Goal: Task Accomplishment & Management: Use online tool/utility

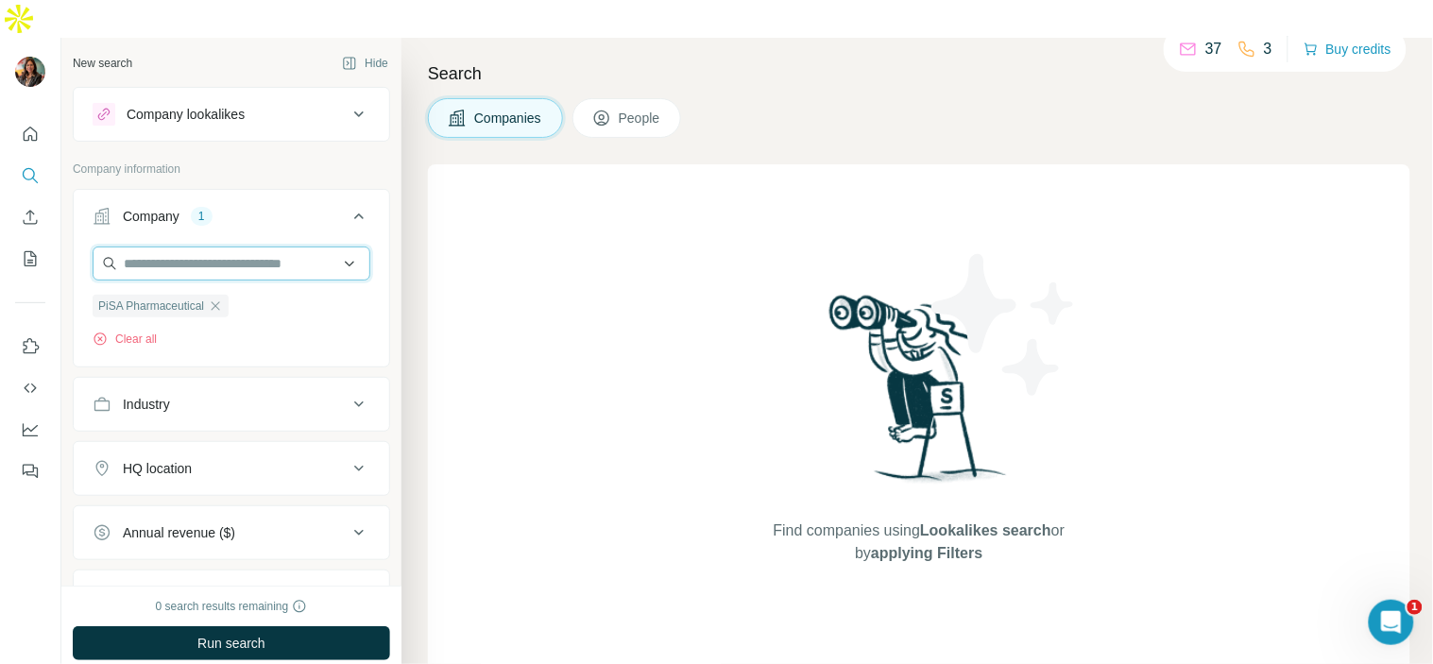
click at [274, 246] on input "text" at bounding box center [232, 263] width 278 height 34
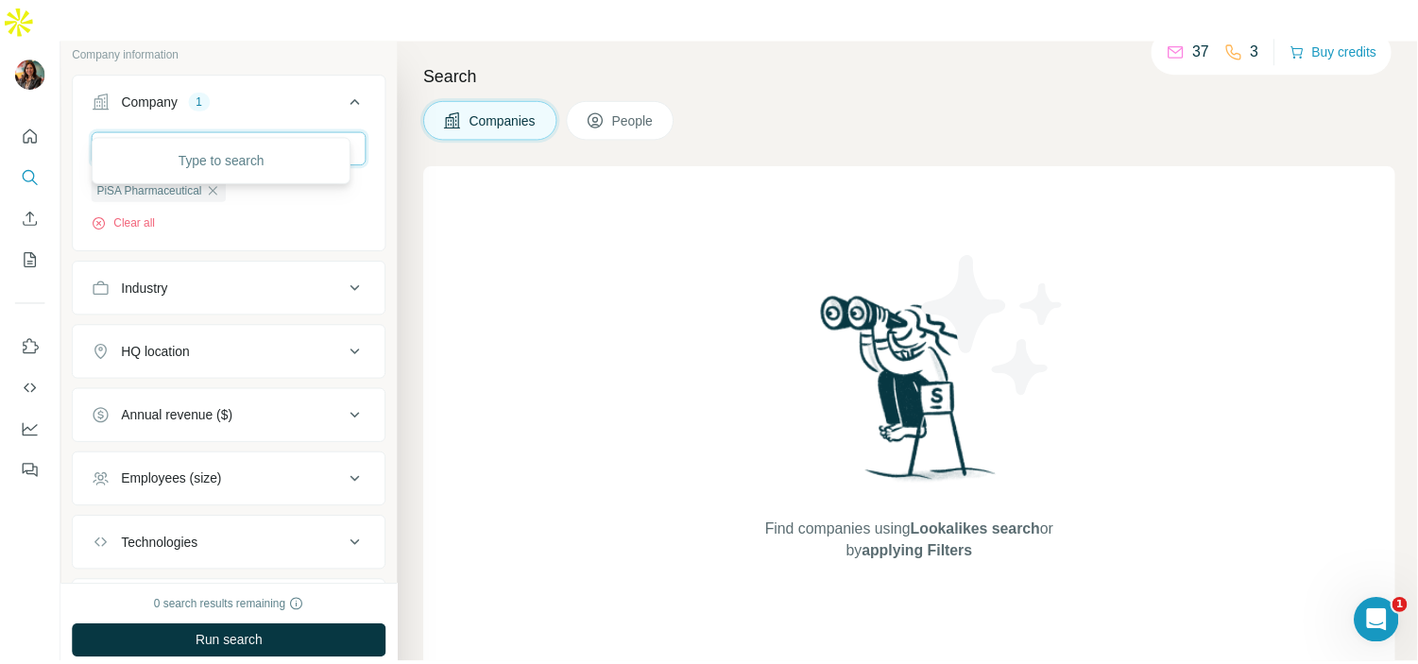
scroll to position [12, 0]
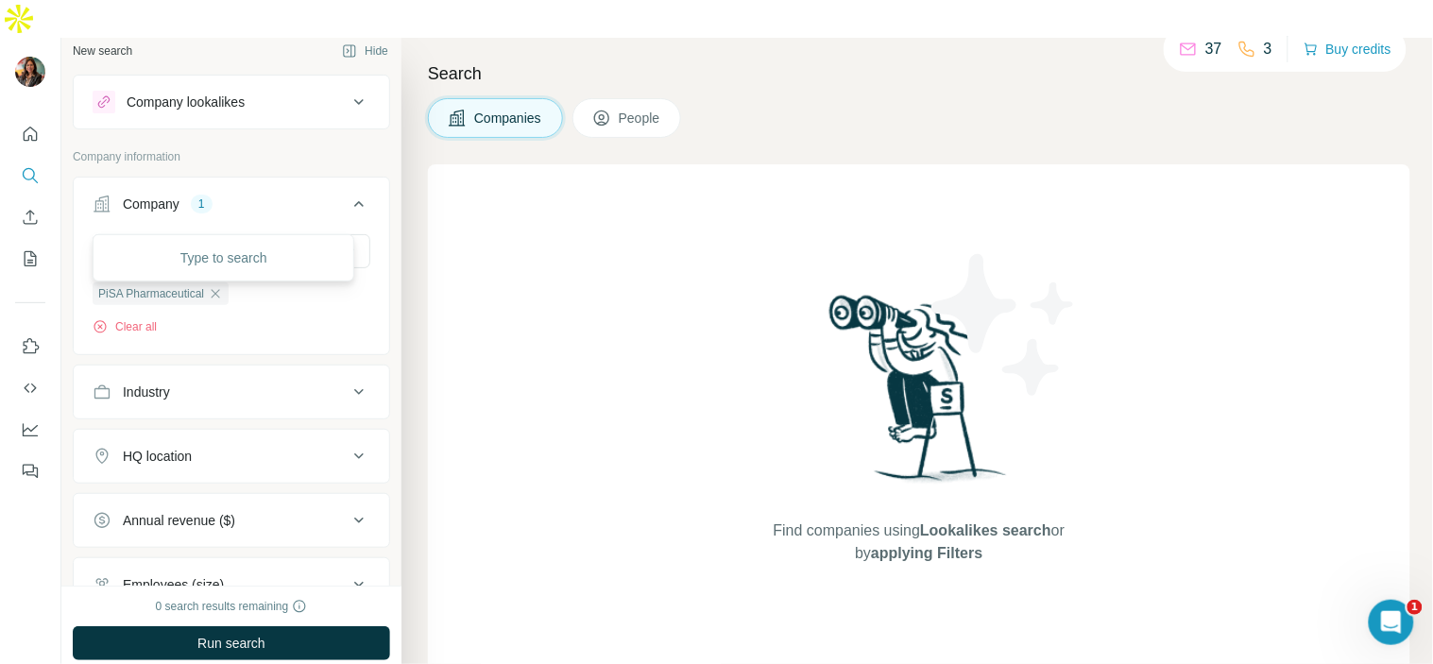
click at [485, 296] on div "Find companies using Lookalikes search or by applying Filters" at bounding box center [919, 427] width 982 height 526
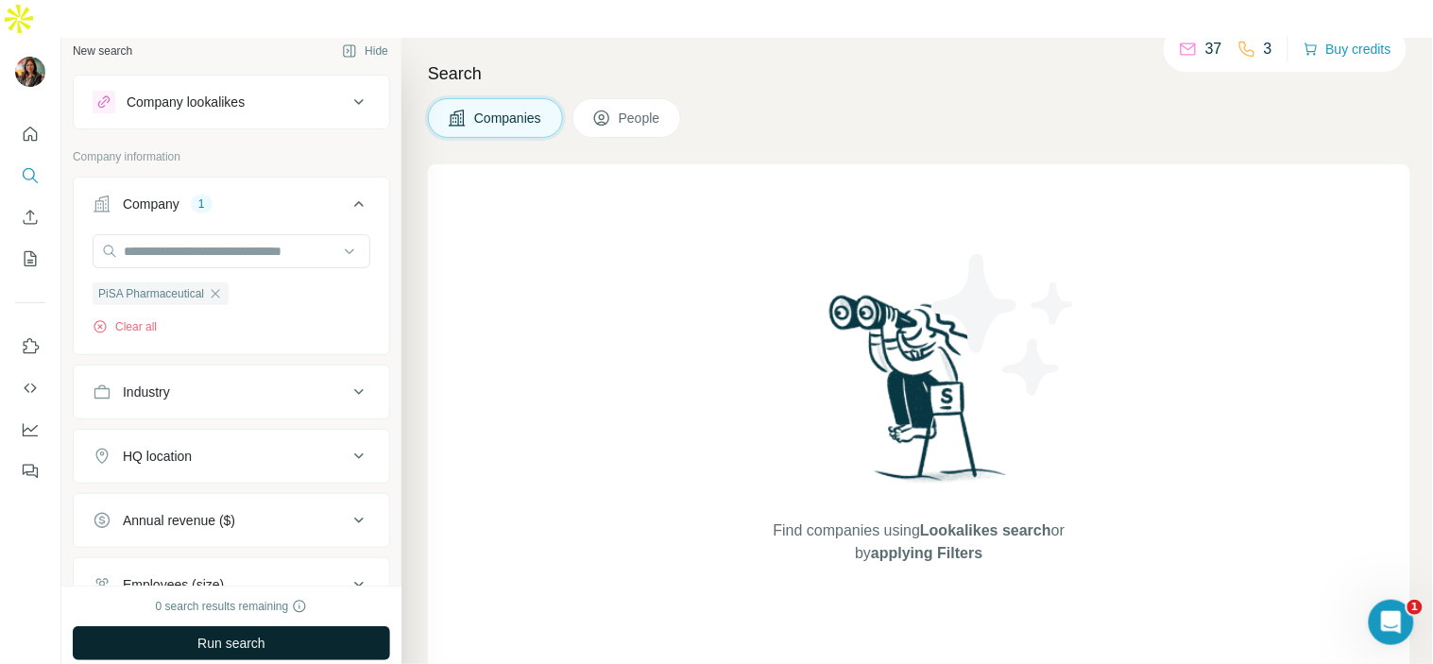
click at [248, 626] on button "Run search" at bounding box center [231, 643] width 317 height 34
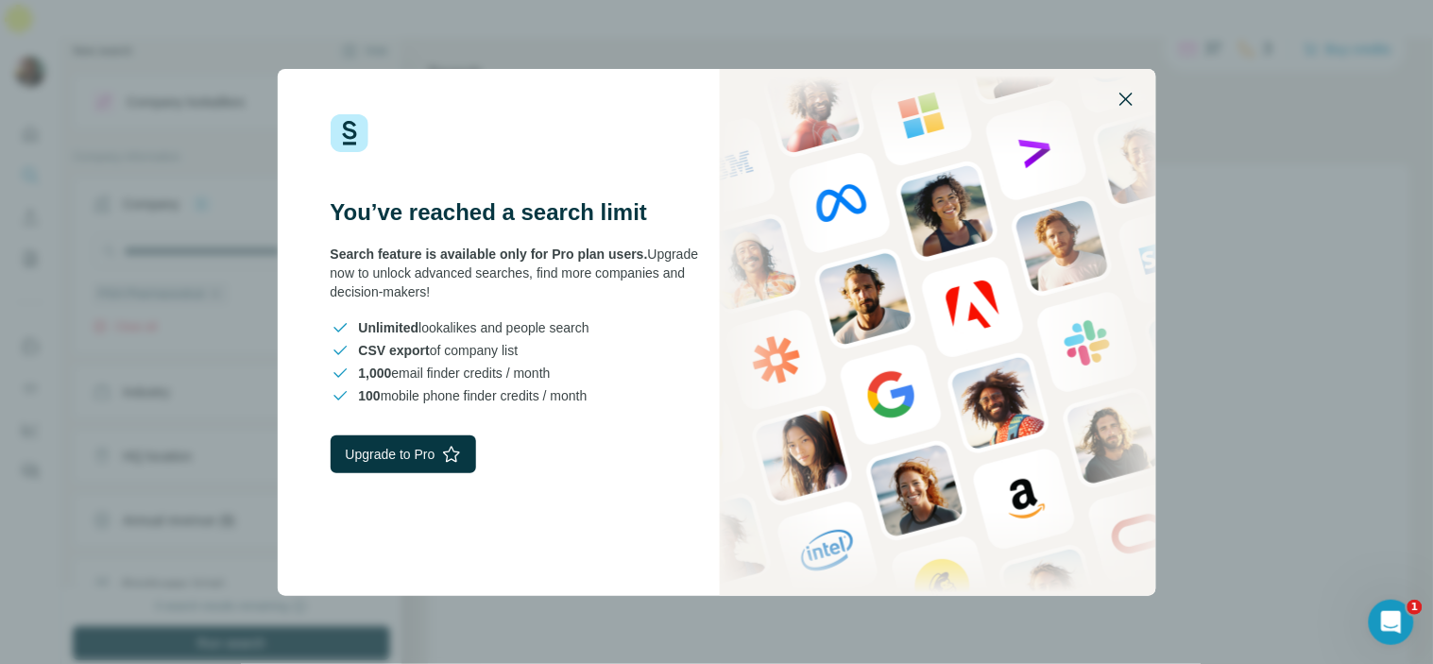
click at [1125, 110] on button "button" at bounding box center [1125, 98] width 45 height 45
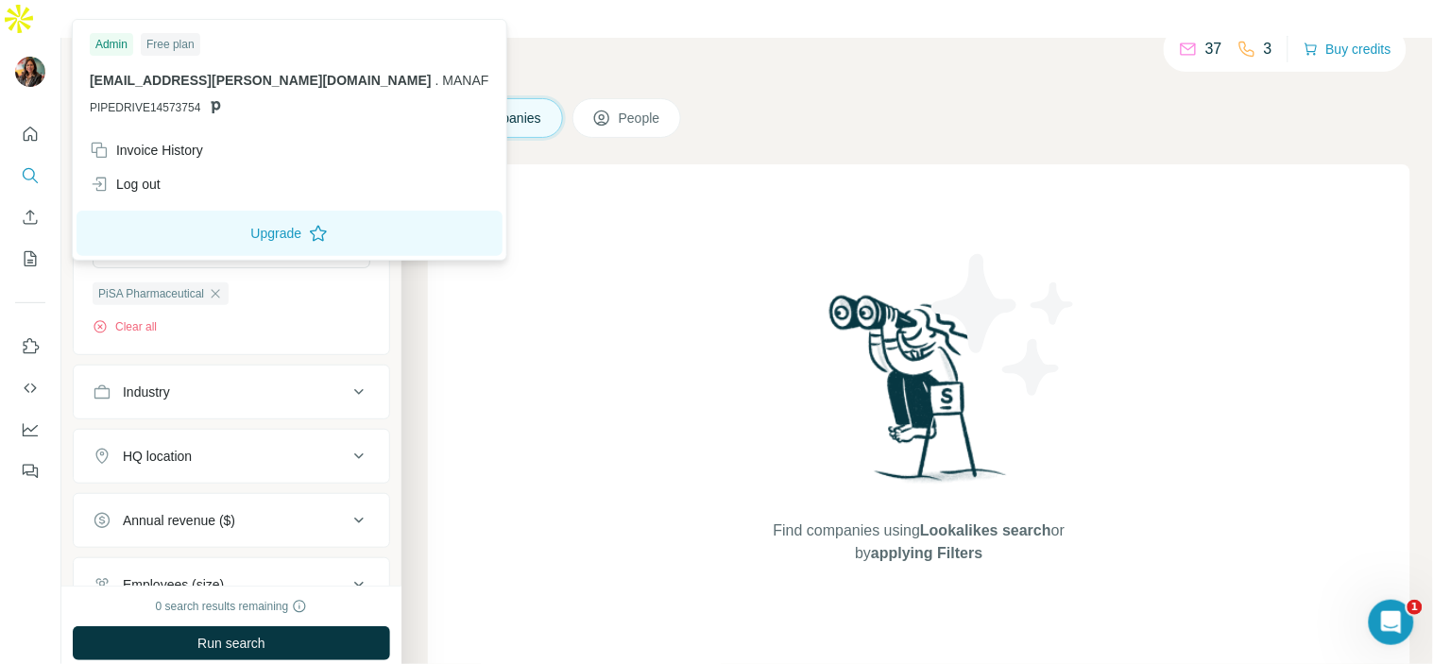
click at [278, 80] on span "[EMAIL_ADDRESS][PERSON_NAME][DOMAIN_NAME]" at bounding box center [261, 80] width 342 height 15
click at [174, 179] on div "Log out" at bounding box center [289, 184] width 422 height 34
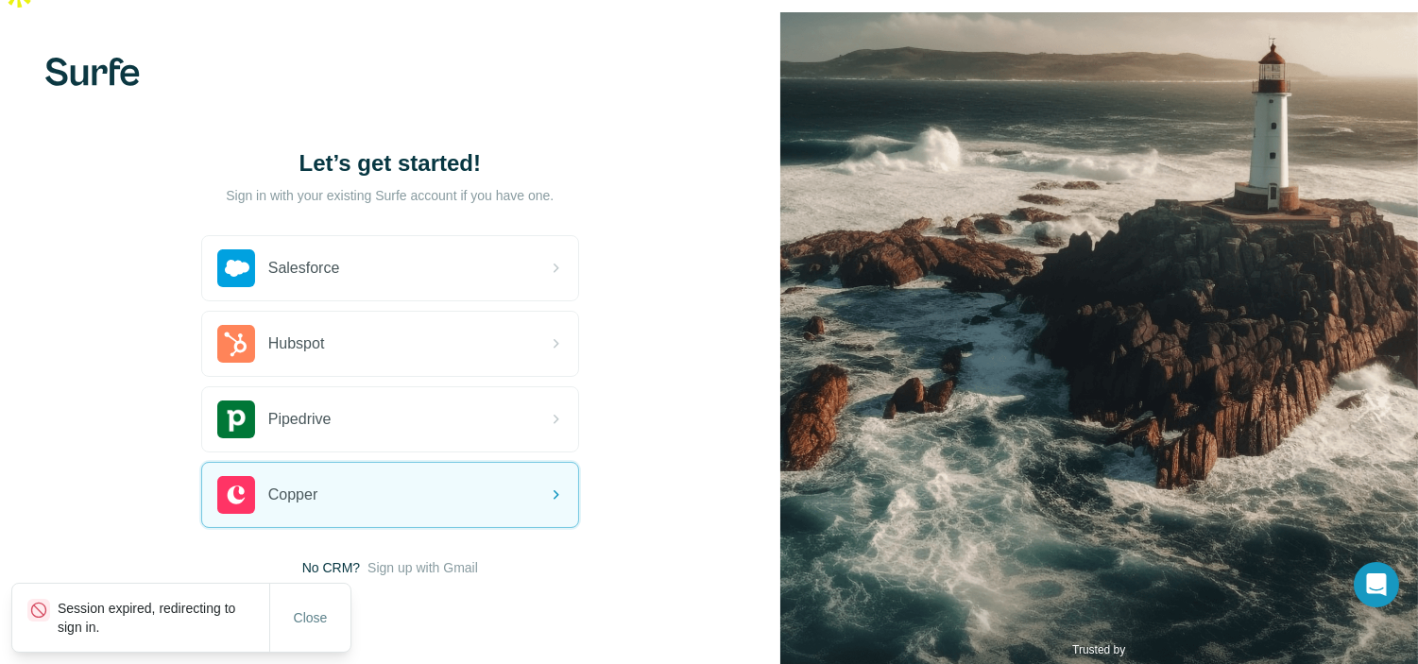
scroll to position [38, 0]
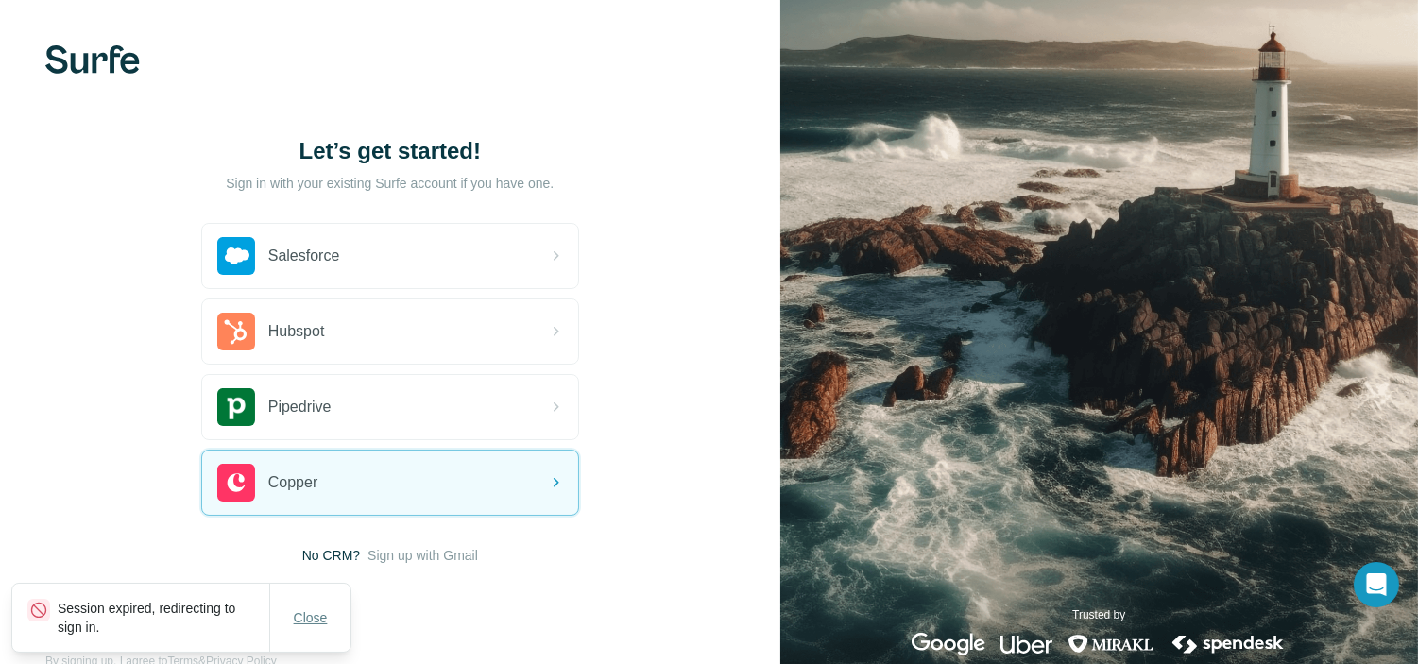
click at [318, 620] on span "Close" at bounding box center [311, 617] width 34 height 19
click at [435, 546] on span "Sign up with Gmail" at bounding box center [422, 555] width 110 height 19
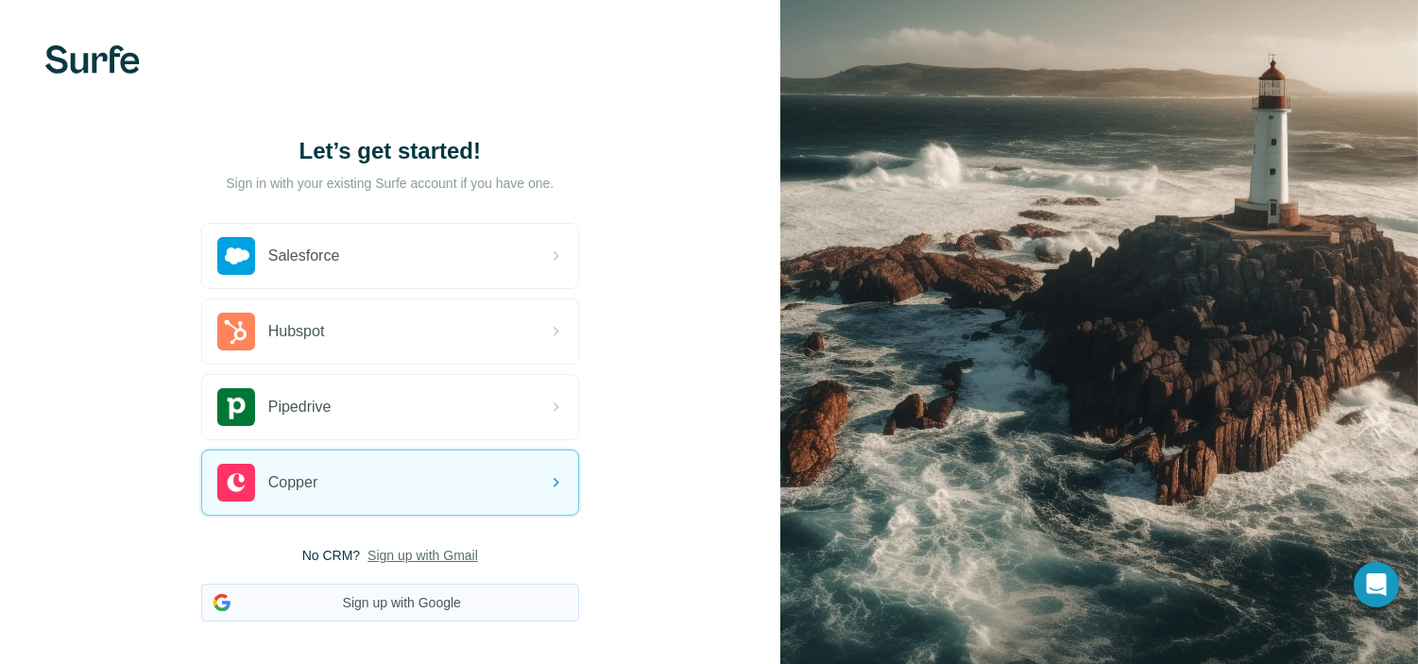
click at [427, 584] on button "Sign up with Google" at bounding box center [390, 603] width 378 height 38
